Goal: Task Accomplishment & Management: Use online tool/utility

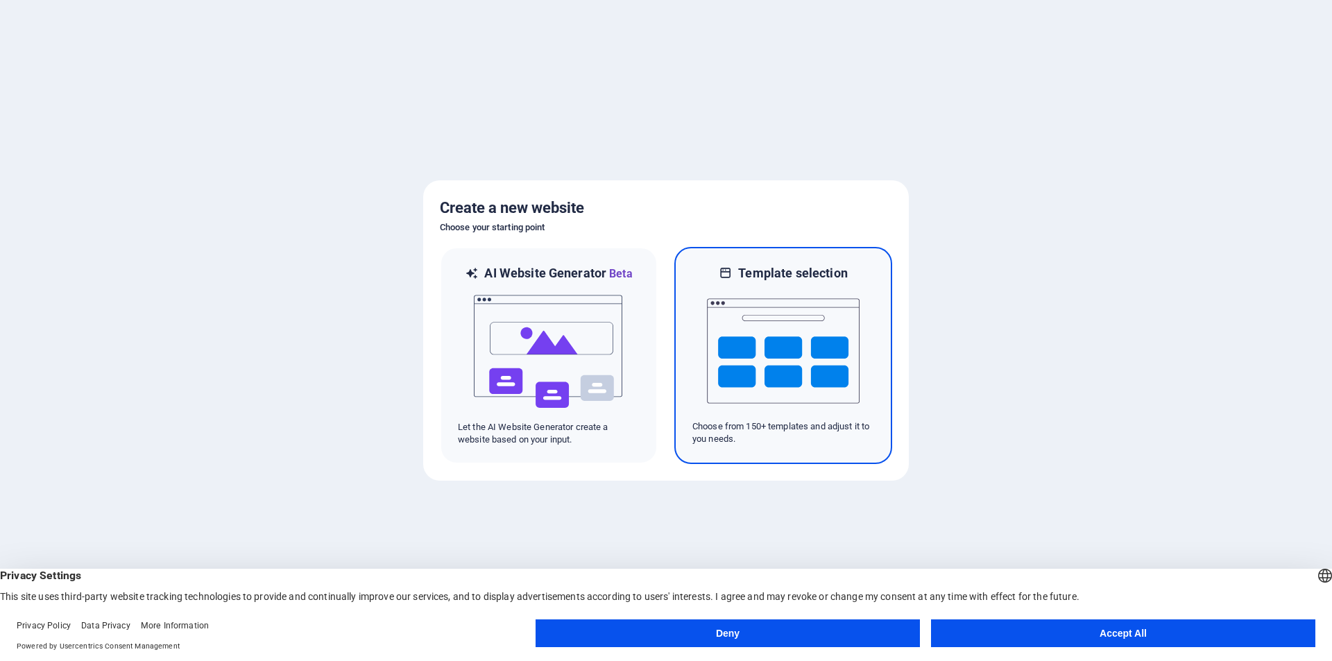
click at [788, 330] on img at bounding box center [783, 351] width 153 height 139
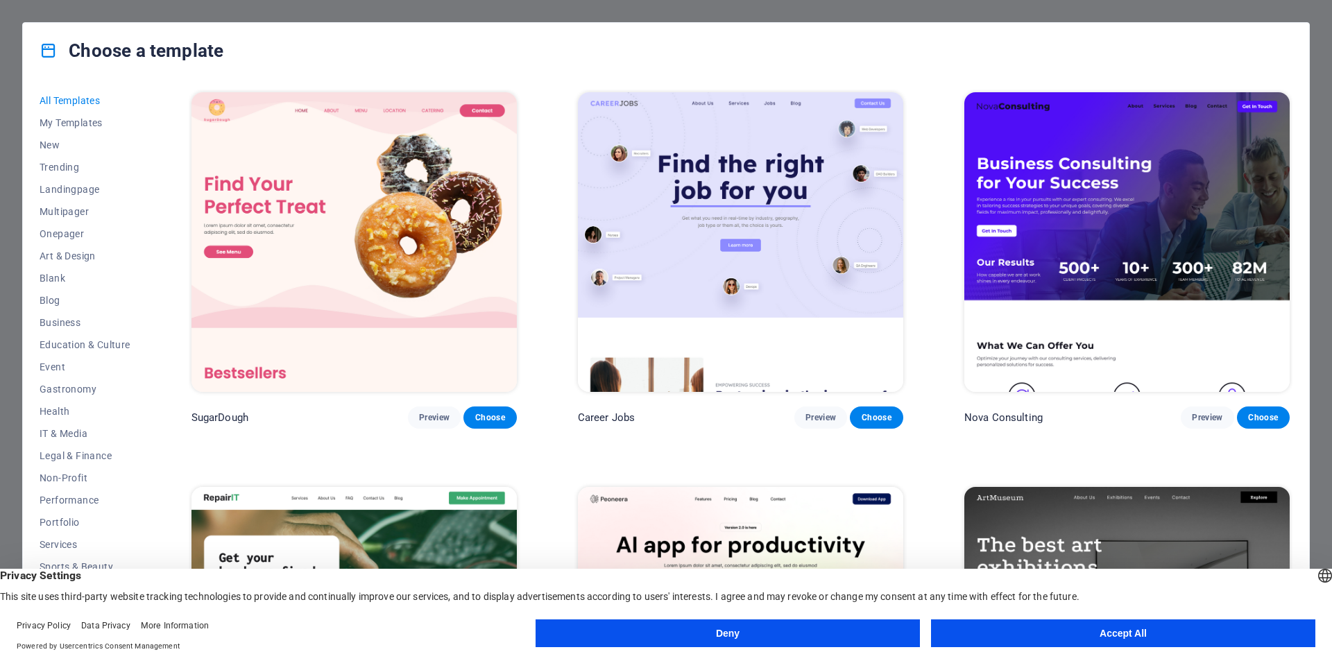
click at [1013, 630] on button "Accept All" at bounding box center [1123, 633] width 384 height 28
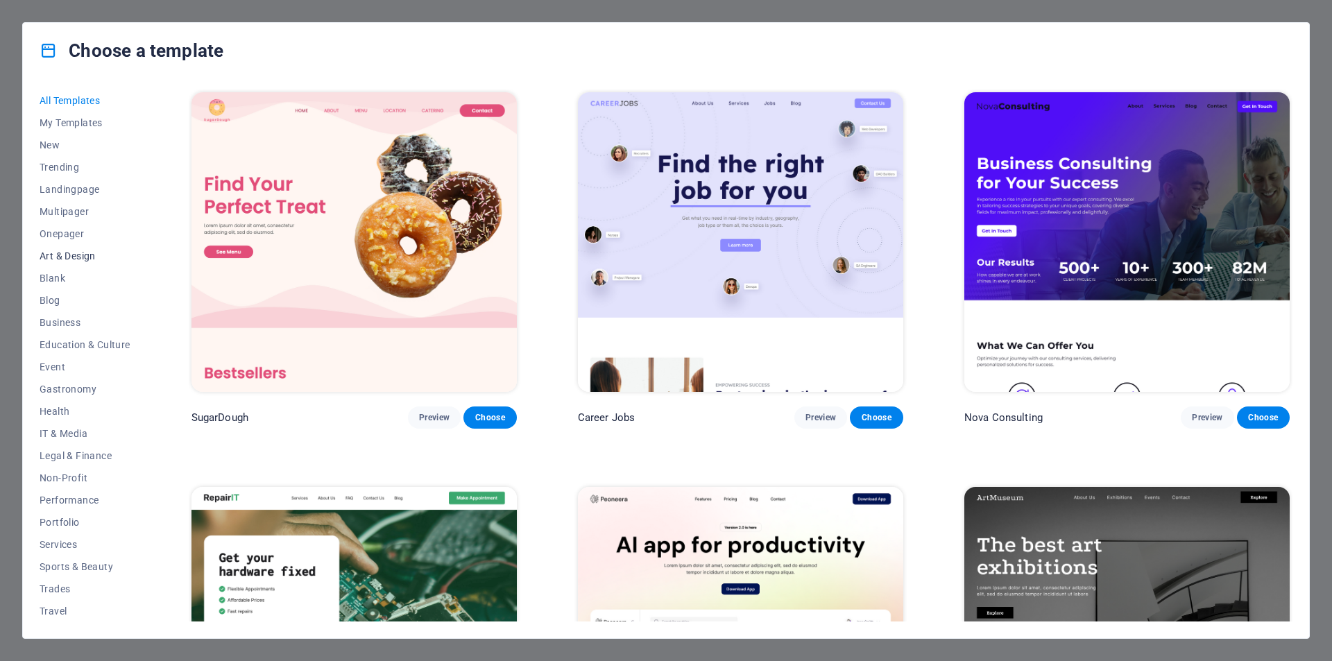
click at [110, 254] on span "Art & Design" at bounding box center [85, 255] width 91 height 11
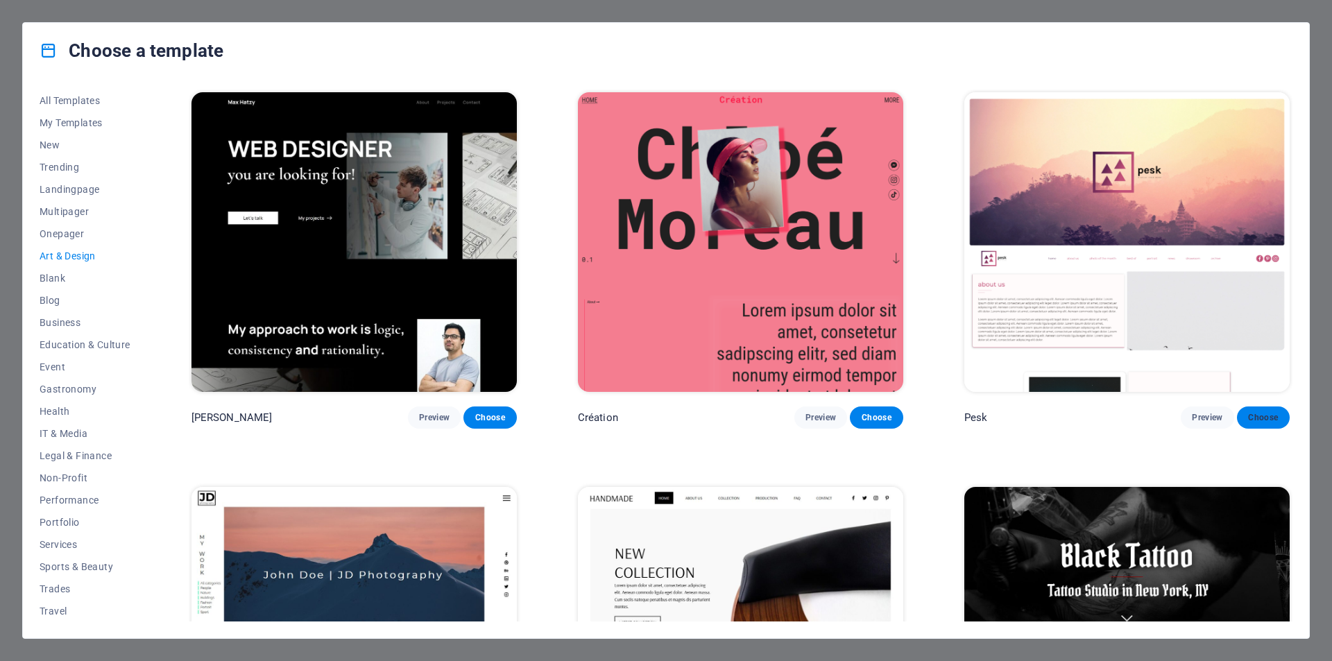
click at [1252, 412] on span "Choose" at bounding box center [1263, 417] width 31 height 11
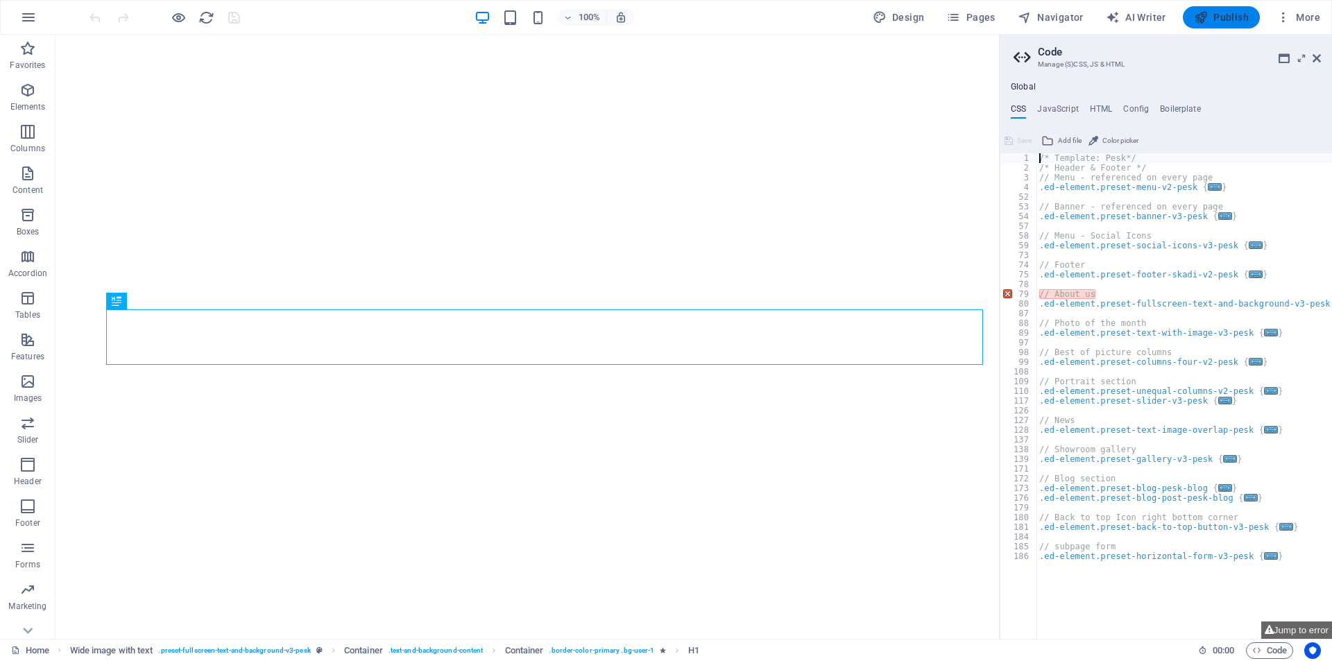
click at [1226, 11] on span "Publish" at bounding box center [1221, 17] width 55 height 14
